Goal: Information Seeking & Learning: Learn about a topic

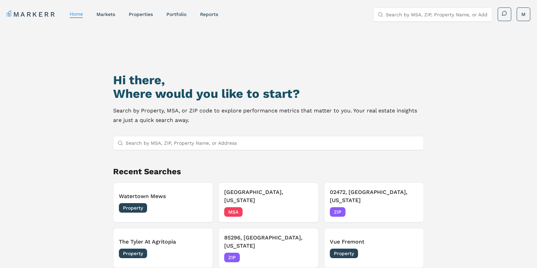
click at [212, 147] on input "Search by MSA, ZIP, Property Name, or Address" at bounding box center [273, 143] width 294 height 14
type input "st tropez"
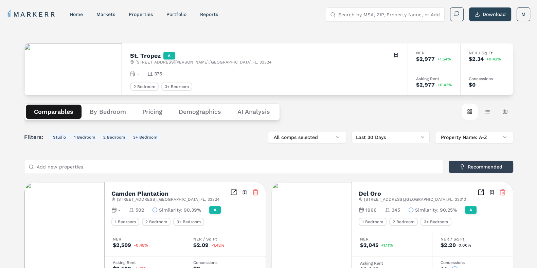
click at [200, 114] on button "Demographics" at bounding box center [199, 112] width 59 height 14
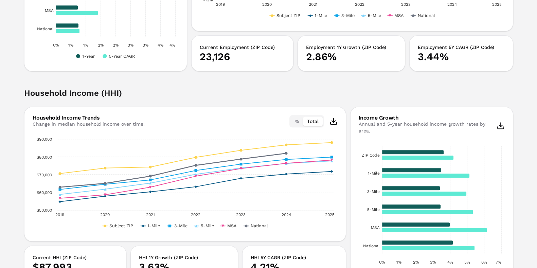
scroll to position [867, 0]
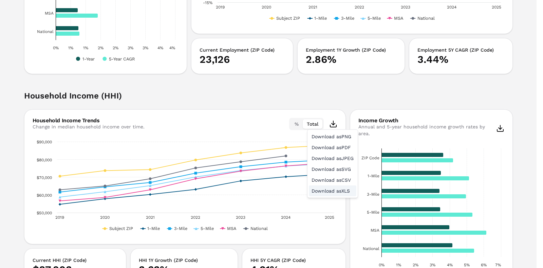
click at [334, 195] on div "Download as XLS" at bounding box center [333, 190] width 48 height 11
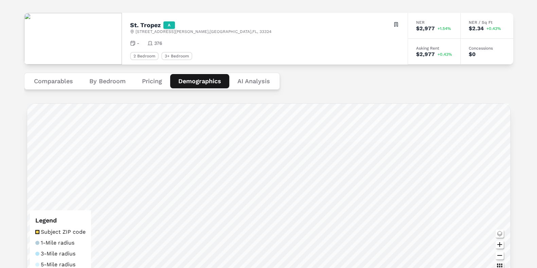
scroll to position [0, 0]
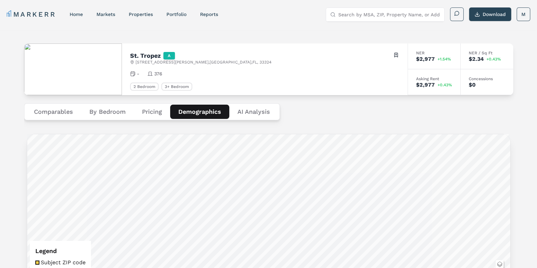
click at [218, 62] on span "[STREET_ADDRESS][PERSON_NAME]" at bounding box center [203, 61] width 136 height 5
copy span "33324"
click at [364, 15] on input "Search by MSA, ZIP, Property Name, or Address" at bounding box center [389, 15] width 102 height 14
paste input "33324"
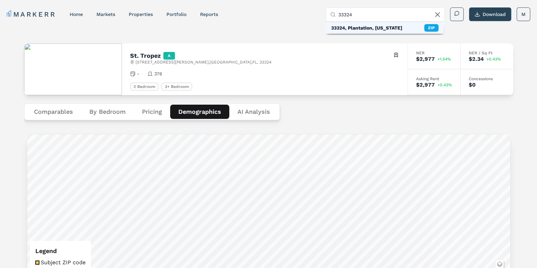
type input "33324"
click at [385, 31] on div "33324, Plantation, [US_STATE]" at bounding box center [366, 27] width 71 height 7
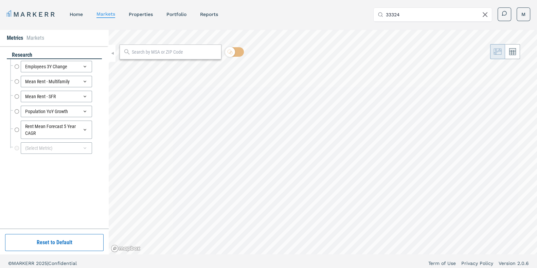
radio input "true"
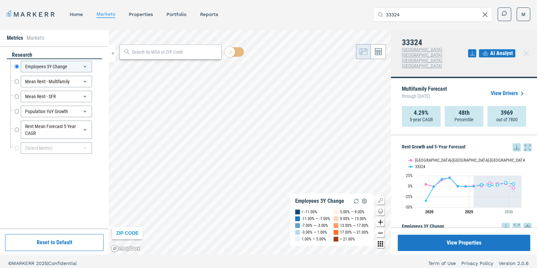
click at [512, 143] on icon at bounding box center [516, 147] width 8 height 8
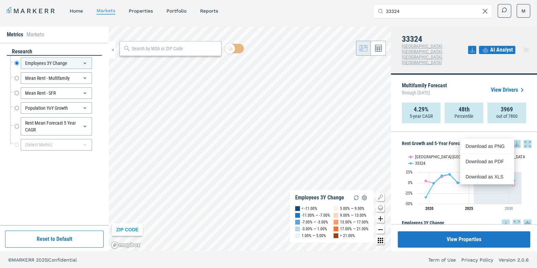
scroll to position [4, 0]
click at [489, 171] on div "Download as XLS" at bounding box center [487, 176] width 54 height 15
